Goal: Navigation & Orientation: Understand site structure

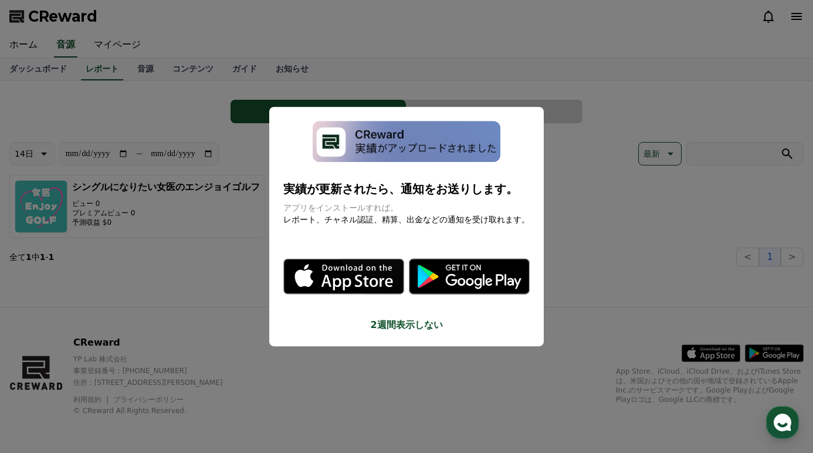
click at [179, 242] on button "close modal" at bounding box center [406, 226] width 813 height 453
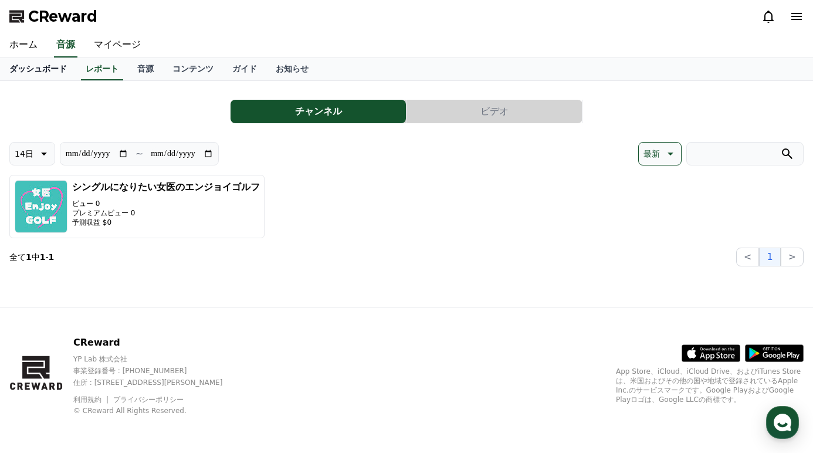
click at [32, 64] on link "ダッシュボード" at bounding box center [38, 69] width 76 height 22
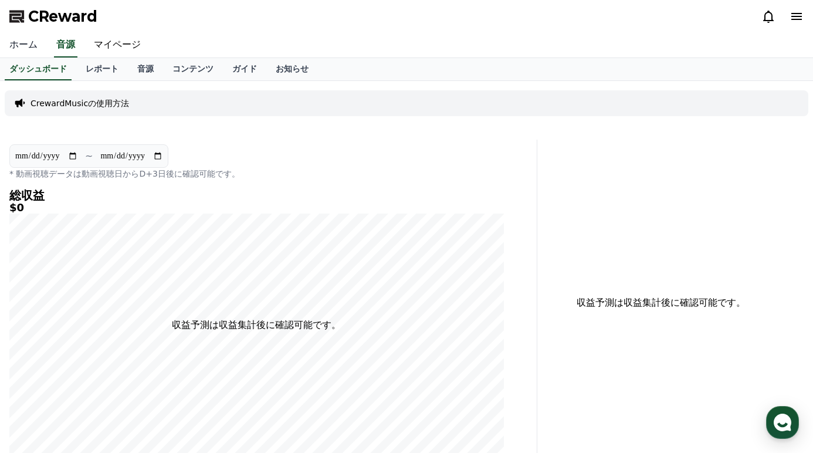
click at [22, 50] on link "ホーム" at bounding box center [23, 45] width 47 height 25
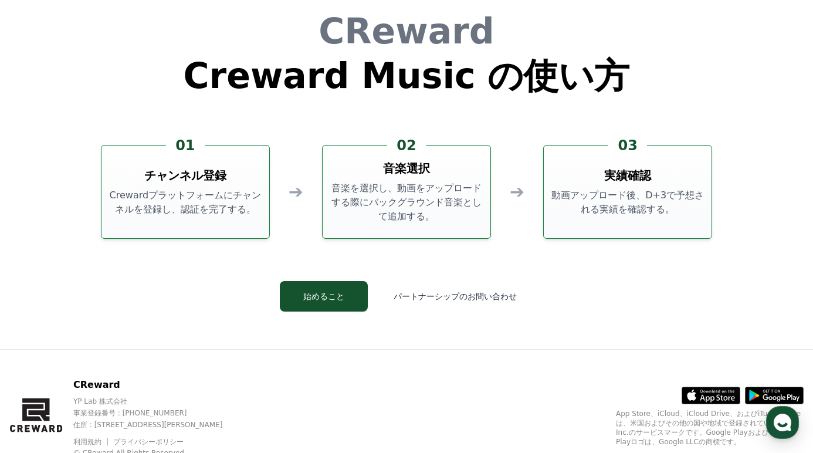
scroll to position [3129, 0]
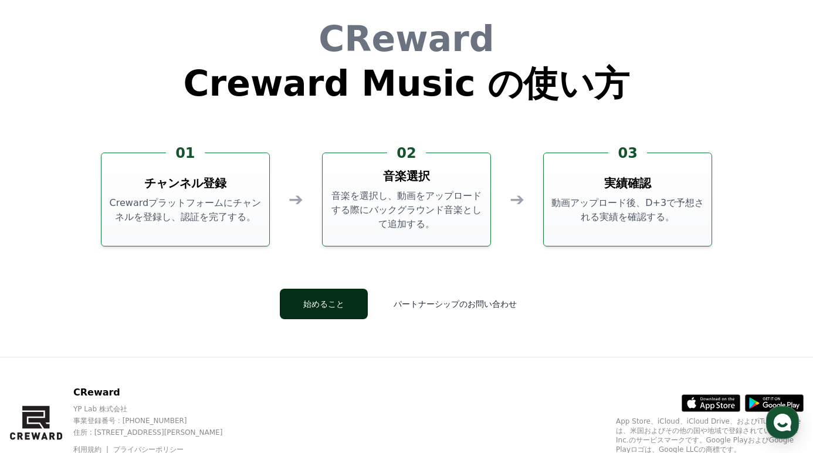
click at [351, 297] on button "始めること" at bounding box center [324, 304] width 88 height 31
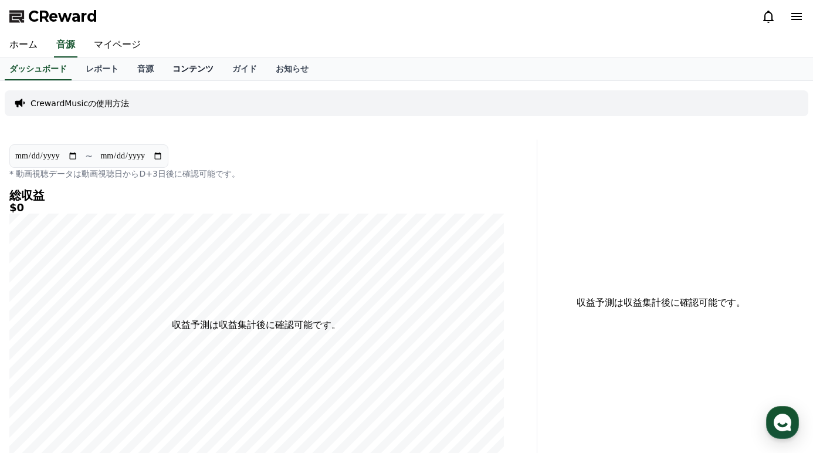
click at [183, 79] on link "コンテンツ" at bounding box center [193, 69] width 60 height 22
click at [181, 76] on link "コンテンツ" at bounding box center [193, 69] width 50 height 22
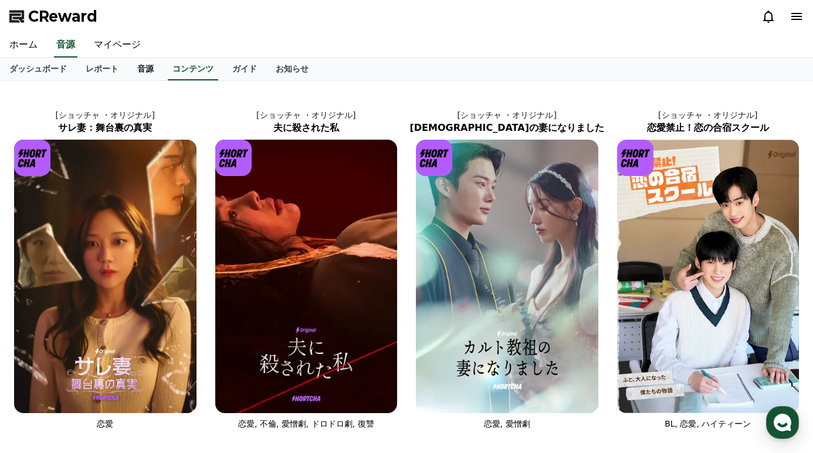
click at [142, 64] on link "音源" at bounding box center [145, 69] width 35 height 22
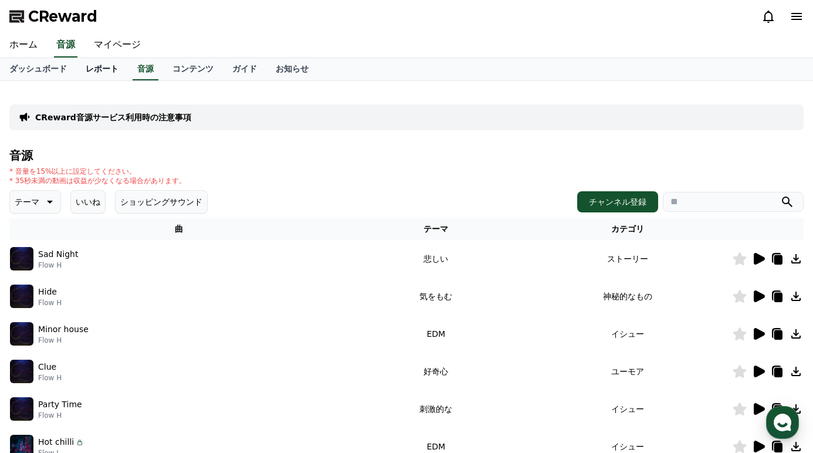
click at [99, 65] on link "レポート" at bounding box center [102, 69] width 52 height 22
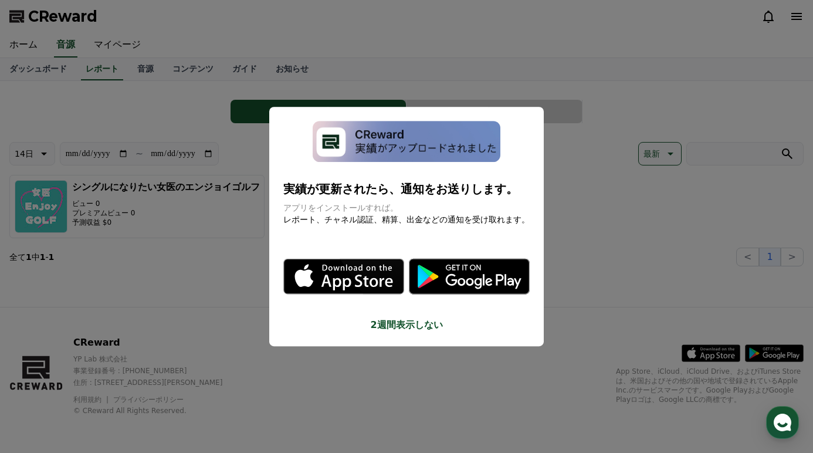
click at [167, 236] on button "close modal" at bounding box center [406, 226] width 813 height 453
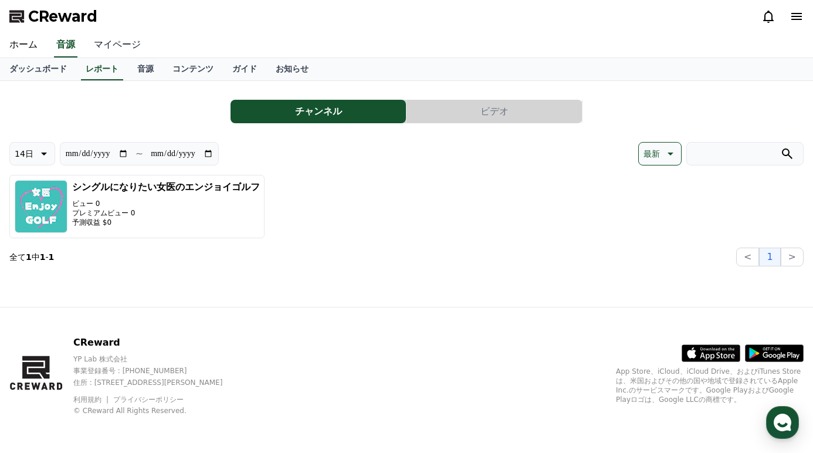
click at [101, 36] on link "マイページ" at bounding box center [117, 45] width 66 height 25
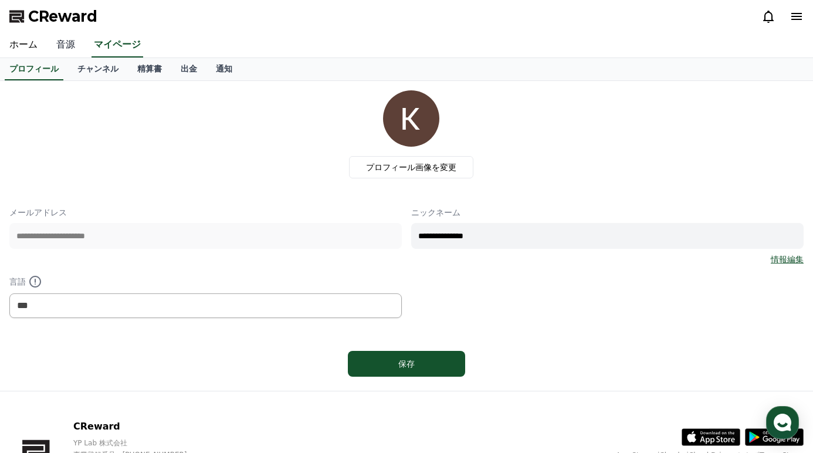
click at [63, 45] on link "音源" at bounding box center [66, 45] width 38 height 25
